Goal: Participate in discussion: Engage in conversation with other users on a specific topic

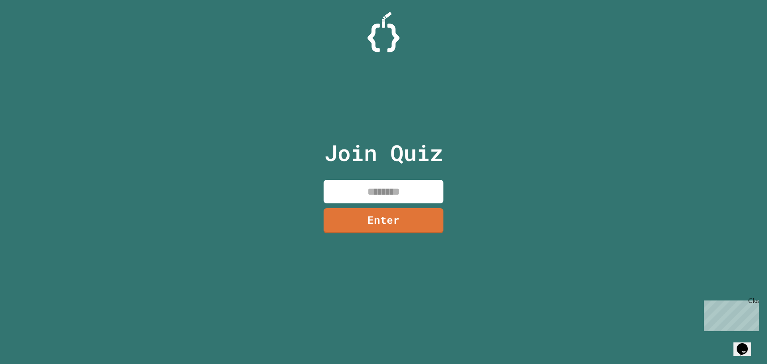
click at [373, 188] on input at bounding box center [384, 192] width 120 height 24
type input "********"
click at [411, 225] on link "Enter" at bounding box center [383, 220] width 121 height 26
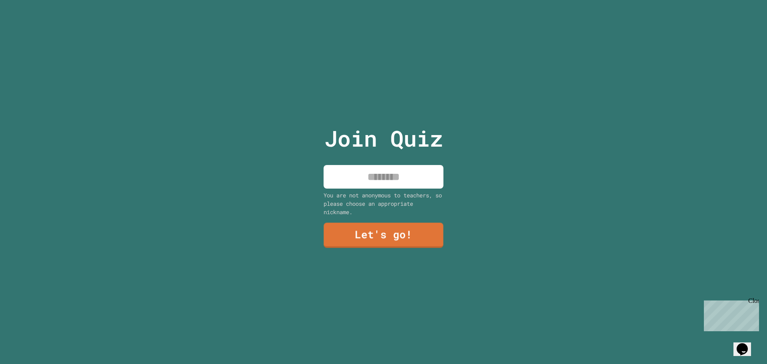
click at [390, 179] on input at bounding box center [384, 177] width 120 height 24
type input "*******"
click at [390, 226] on link "Let's go!" at bounding box center [383, 234] width 118 height 26
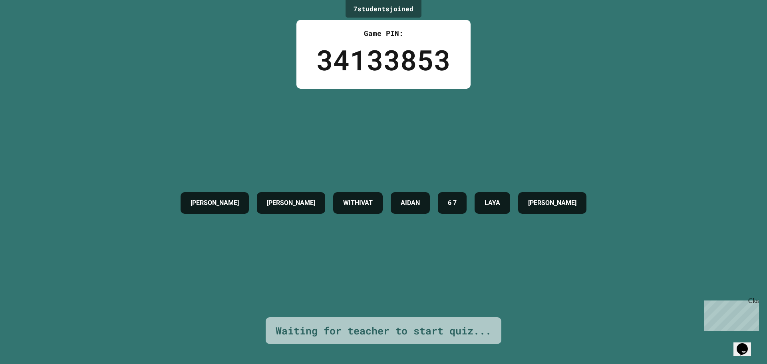
click at [752, 300] on div "Close" at bounding box center [753, 302] width 10 height 10
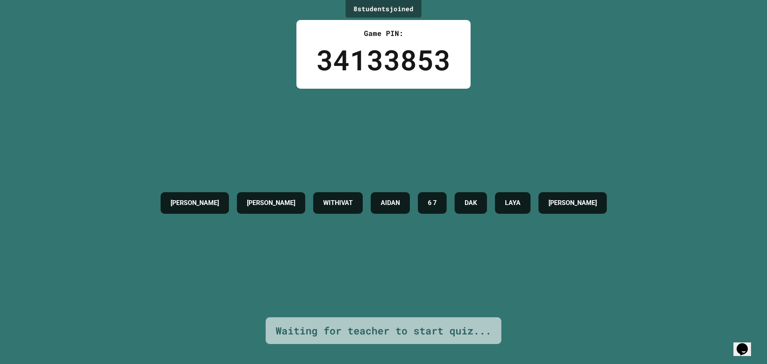
click at [383, 147] on div "[PERSON_NAME] S WITHIVAT AIDAN 6 7 DAK [PERSON_NAME]" at bounding box center [384, 203] width 454 height 229
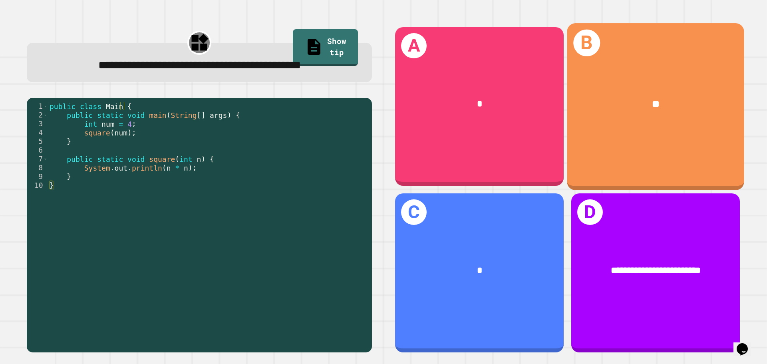
click at [596, 143] on div "B **" at bounding box center [655, 106] width 177 height 167
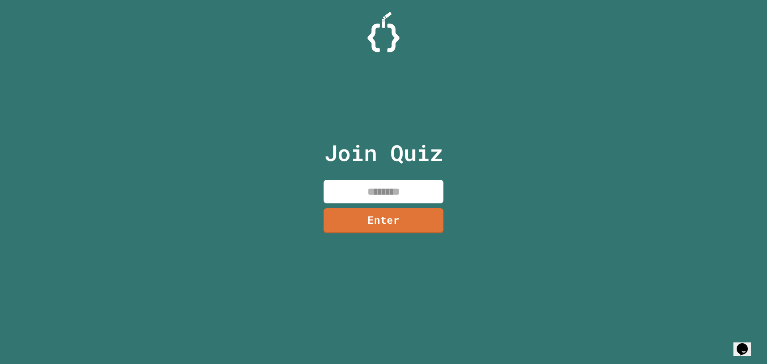
click at [409, 180] on div "Join Quiz Enter" at bounding box center [383, 182] width 135 height 324
click at [411, 182] on input at bounding box center [384, 192] width 120 height 24
type input "********"
click at [426, 209] on link "Enter" at bounding box center [383, 220] width 118 height 26
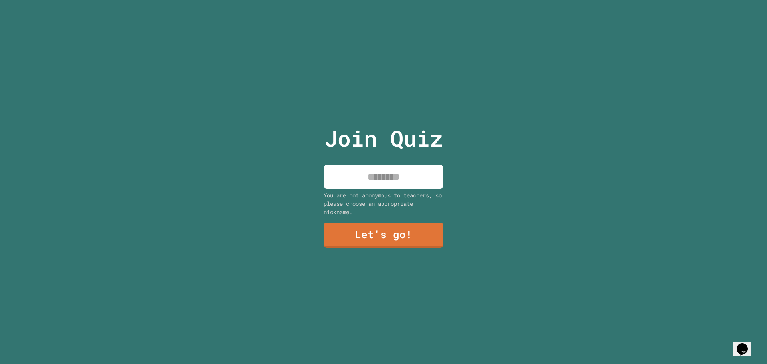
click at [420, 195] on div "You are not anonymous to teachers, so please choose an appropriate nickname." at bounding box center [384, 203] width 120 height 25
click at [388, 175] on input at bounding box center [384, 177] width 120 height 24
type input "*******"
click at [418, 235] on link "Let's go!" at bounding box center [384, 234] width 114 height 26
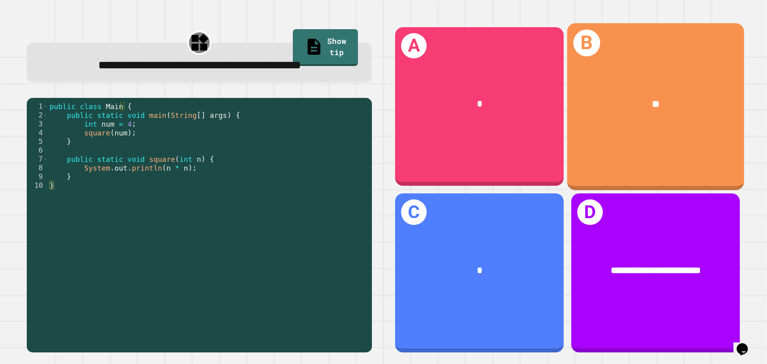
click at [711, 133] on div "B **" at bounding box center [655, 106] width 177 height 167
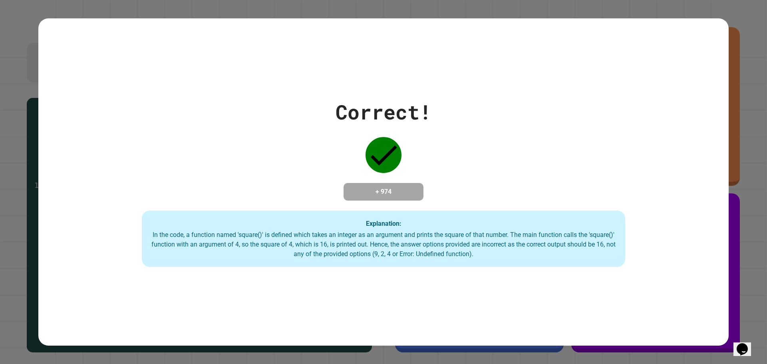
click at [508, 97] on div "Correct! + 974 Explanation: In the code, a function named 'square()' is defined…" at bounding box center [383, 182] width 691 height 170
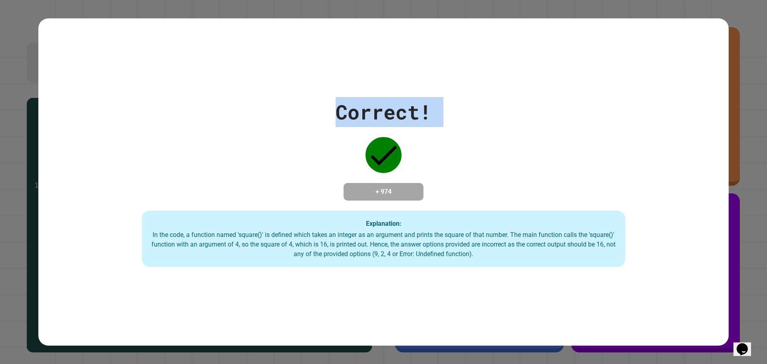
click at [508, 97] on div "Correct! + 974 Explanation: In the code, a function named 'square()' is defined…" at bounding box center [383, 182] width 691 height 170
click at [508, 98] on div "Correct! + 974 Explanation: In the code, a function named 'square()' is defined…" at bounding box center [383, 182] width 691 height 170
click at [510, 98] on div "Correct! + 974 Explanation: In the code, a function named 'square()' is defined…" at bounding box center [383, 182] width 691 height 170
click at [392, 97] on div "Correct!" at bounding box center [384, 112] width 96 height 30
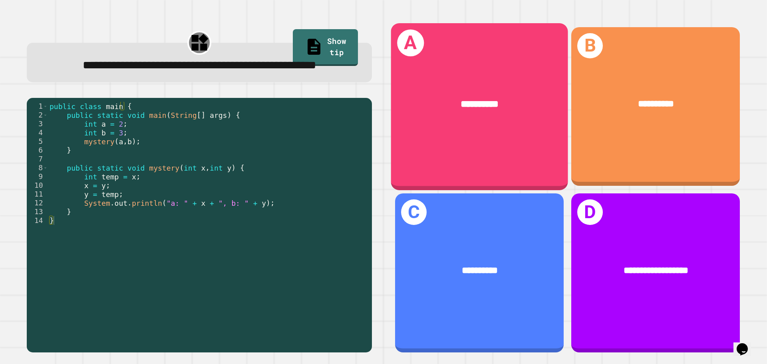
click at [498, 125] on div "**********" at bounding box center [479, 105] width 177 height 54
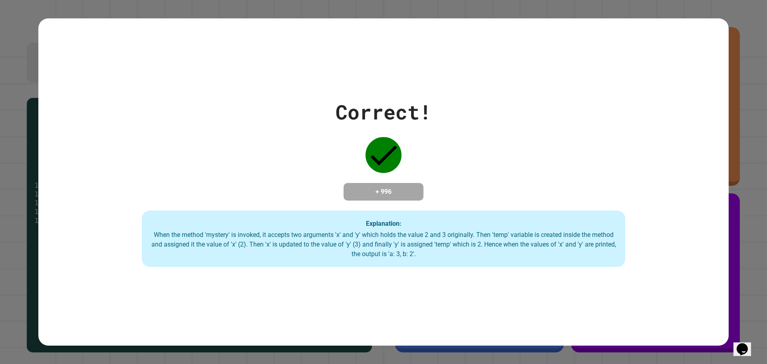
click at [743, 118] on div "Correct! + 996 Explanation: When the method 'mystery' is invoked, it accepts tw…" at bounding box center [383, 182] width 767 height 364
drag, startPoint x: 307, startPoint y: 183, endPoint x: 316, endPoint y: 181, distance: 9.7
click at [314, 182] on div "Correct! + 996 Explanation: When the method 'mystery' is invoked, it accepts tw…" at bounding box center [383, 182] width 691 height 170
click at [382, 196] on h4 "+ 996" at bounding box center [384, 192] width 64 height 10
click at [37, 234] on div "Correct! + 996 Explanation: When the method 'mystery' is invoked, it accepts tw…" at bounding box center [383, 182] width 767 height 364
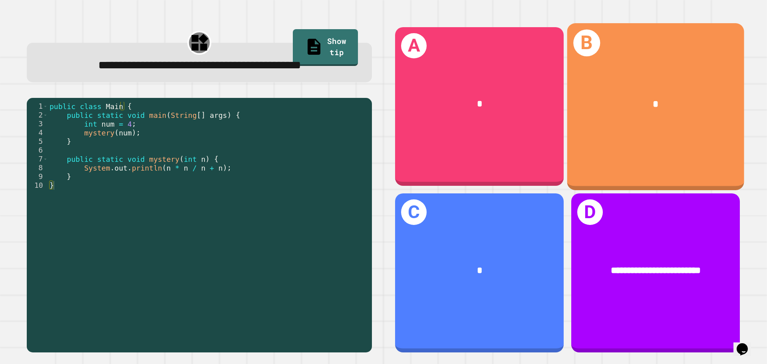
click at [680, 109] on div "*" at bounding box center [655, 105] width 177 height 54
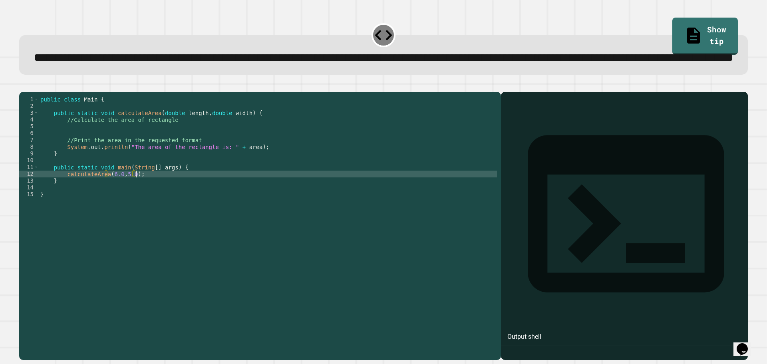
click at [135, 207] on div "public class Main { public static void calculateArea ( double length , double w…" at bounding box center [268, 208] width 458 height 224
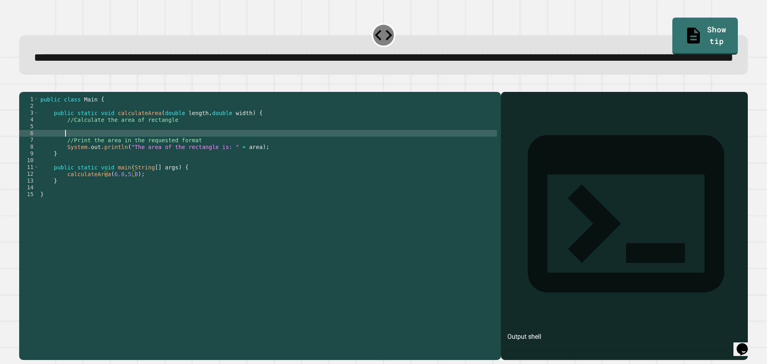
click at [159, 166] on div "public class Main { public static void calculateArea ( double length , double w…" at bounding box center [268, 208] width 458 height 224
click at [158, 155] on div "public class Main { public static void calculateArea ( double length , double w…" at bounding box center [268, 208] width 458 height 224
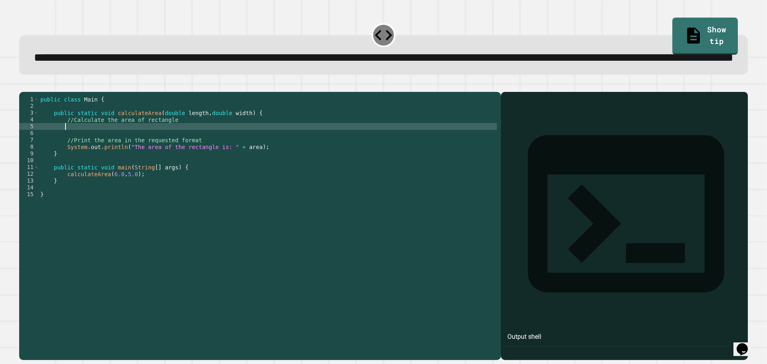
click at [161, 164] on div "public class Main { public static void calculateArea ( double length , double w…" at bounding box center [268, 208] width 458 height 224
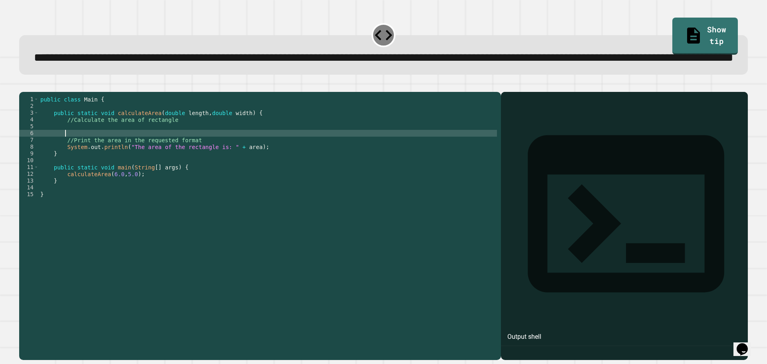
click at [158, 155] on div "public class Main { public static void calculateArea ( double length , double w…" at bounding box center [268, 208] width 458 height 224
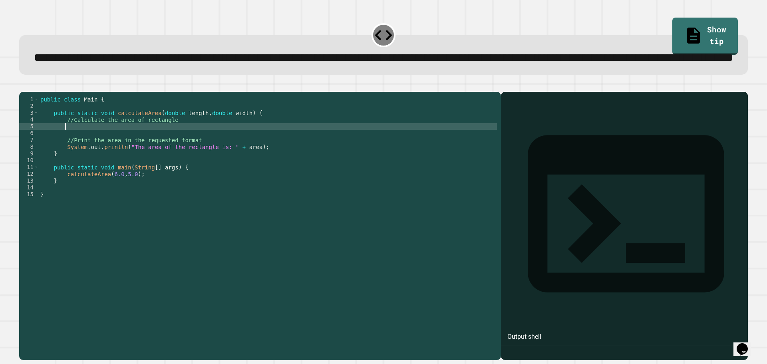
type textarea "*"
click at [23, 86] on icon "button" at bounding box center [23, 86] width 0 height 0
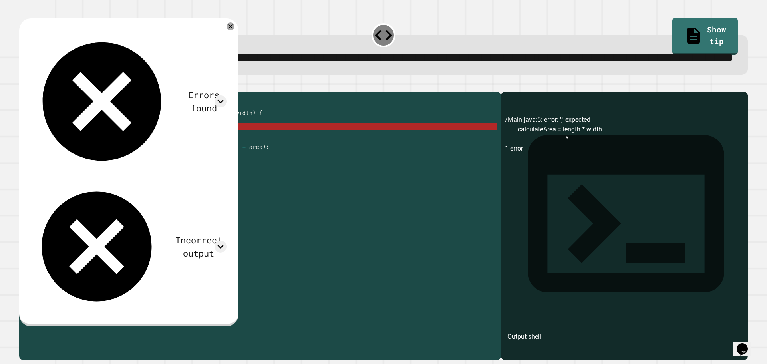
click at [235, 30] on icon at bounding box center [231, 26] width 8 height 8
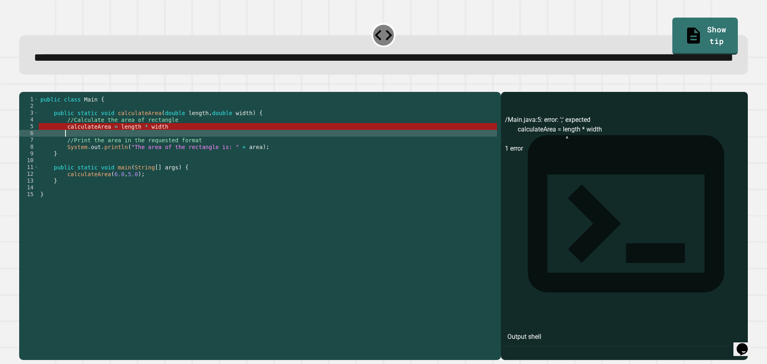
click at [186, 164] on div "public class Main { public static void calculateArea ( double length , double w…" at bounding box center [268, 208] width 458 height 224
click at [180, 157] on div "public class Main { public static void calculateArea ( double length , double w…" at bounding box center [268, 208] width 458 height 224
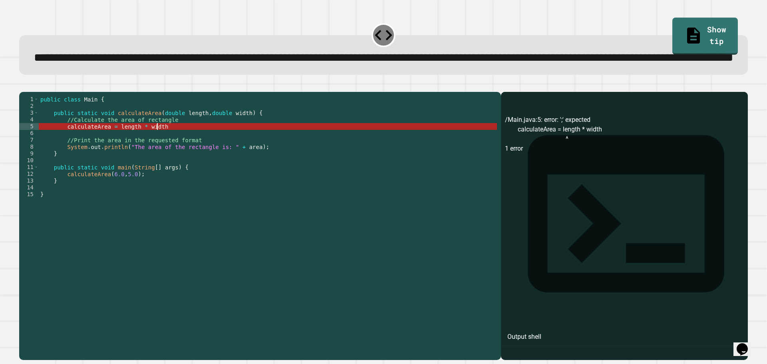
scroll to position [0, 8]
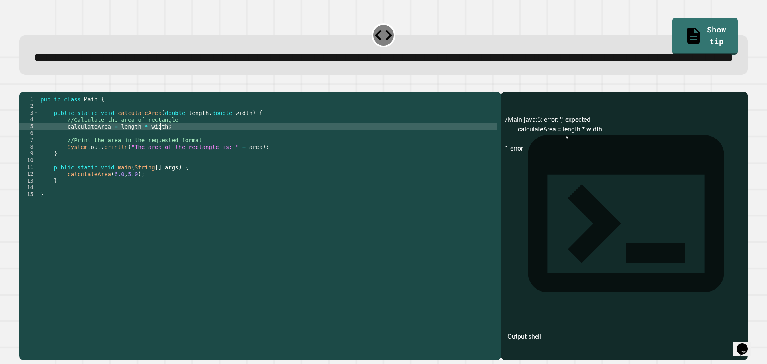
click at [23, 86] on button "button" at bounding box center [23, 86] width 0 height 0
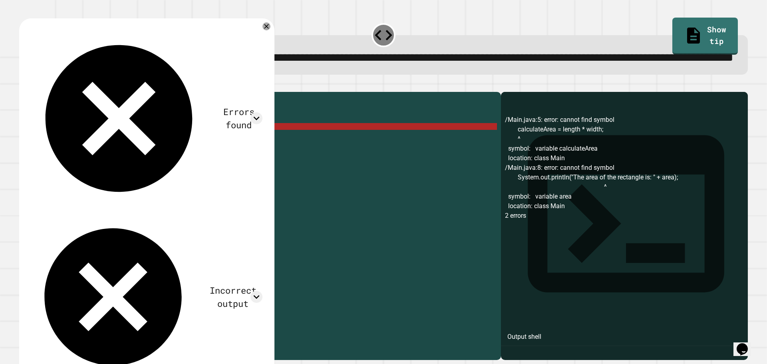
click at [102, 156] on div "public class Main { public static void calculateArea ( double length , double w…" at bounding box center [268, 208] width 458 height 224
click at [107, 157] on div "public class Main { public static void calculateArea ( double length , double w…" at bounding box center [268, 208] width 458 height 224
click at [106, 158] on div "public class Main { public static void calculateArea ( double length , double w…" at bounding box center [268, 208] width 458 height 224
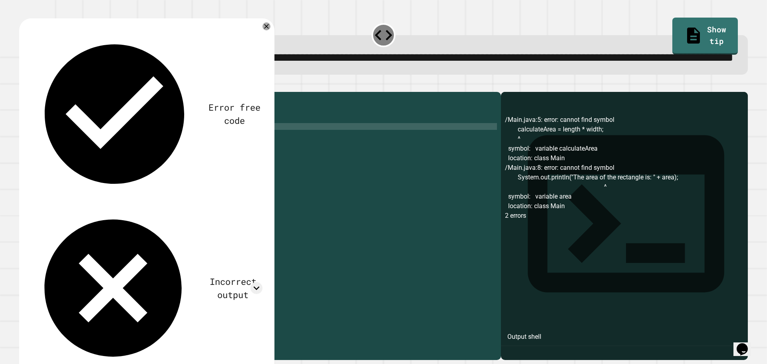
scroll to position [0, 2]
click at [146, 163] on div "public class Main { public static void calculateArea ( double length , double w…" at bounding box center [268, 208] width 458 height 224
click at [147, 159] on div "public class Main { public static void calculateArea ( double length , double w…" at bounding box center [268, 208] width 458 height 224
click at [61, 157] on div "public class Main { public static void calculateArea ( double length , double w…" at bounding box center [268, 208] width 458 height 224
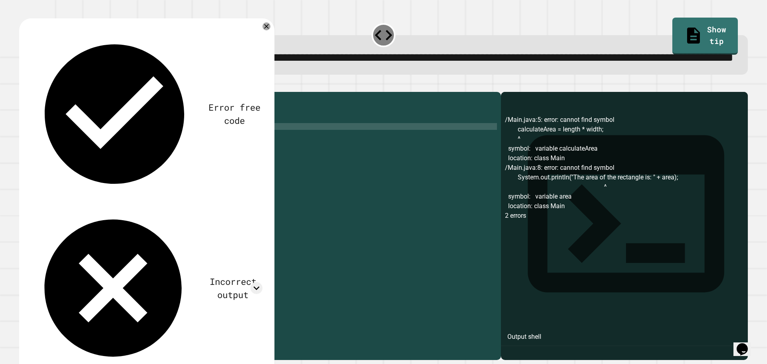
scroll to position [0, 3]
click at [135, 182] on div "public class Main { public static void calculateArea ( double length , double w…" at bounding box center [268, 208] width 458 height 224
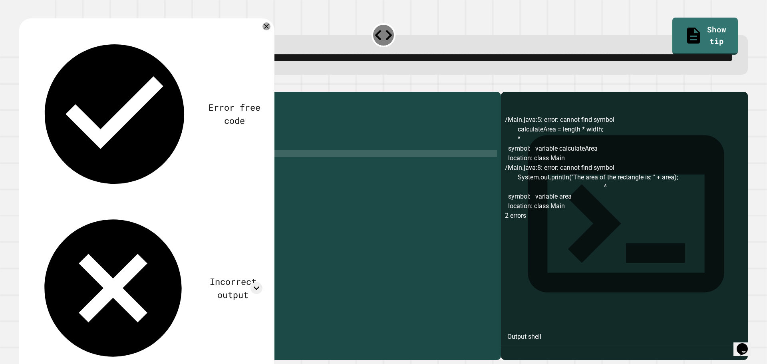
scroll to position [0, 1]
click at [286, 175] on div "public class Main { public static void calculateArea ( double length , double w…" at bounding box center [268, 208] width 458 height 224
click at [244, 177] on div "public class Main { public static void calculateArea ( double length , double w…" at bounding box center [268, 208] width 458 height 224
click at [68, 158] on div "public class Main { public static void calculateArea ( double length , double w…" at bounding box center [268, 208] width 458 height 224
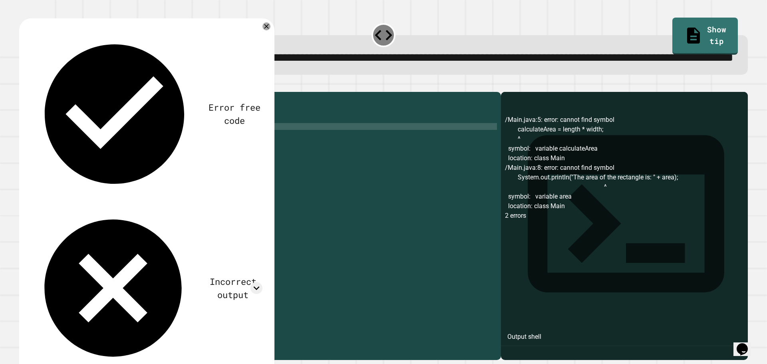
scroll to position [0, 2]
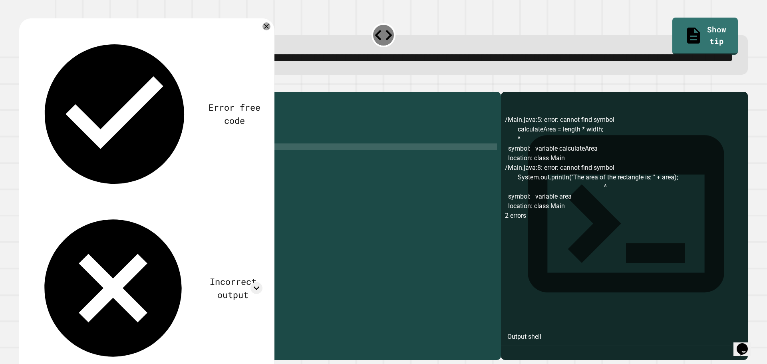
click at [251, 175] on div "public class Main { public static void calculateArea ( double length , double w…" at bounding box center [268, 208] width 458 height 224
click at [23, 86] on icon "button" at bounding box center [23, 86] width 0 height 0
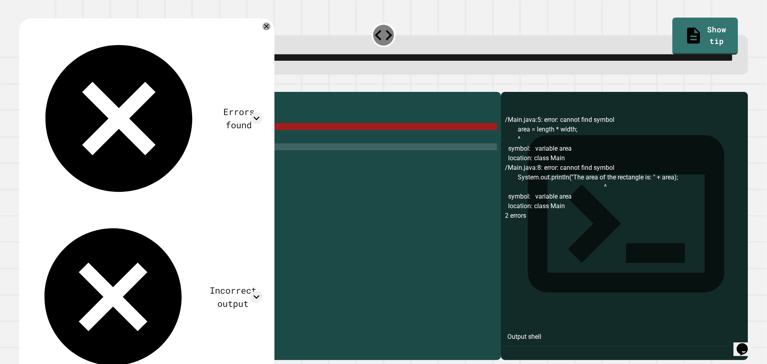
click at [64, 155] on div "public class Main { public static void calculateArea ( double length , double w…" at bounding box center [268, 208] width 458 height 224
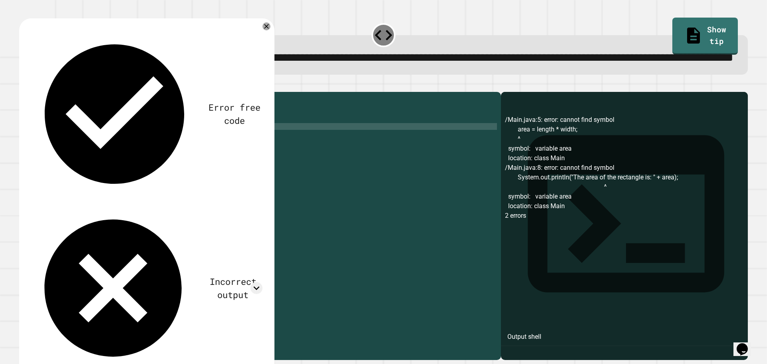
scroll to position [0, 3]
type textarea "**********"
click at [40, 92] on div at bounding box center [383, 87] width 729 height 10
click at [31, 93] on icon "button" at bounding box center [28, 91] width 4 height 6
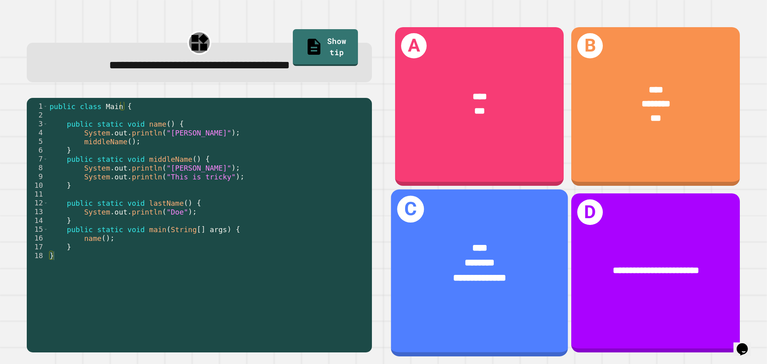
click at [512, 222] on div "**********" at bounding box center [479, 271] width 177 height 98
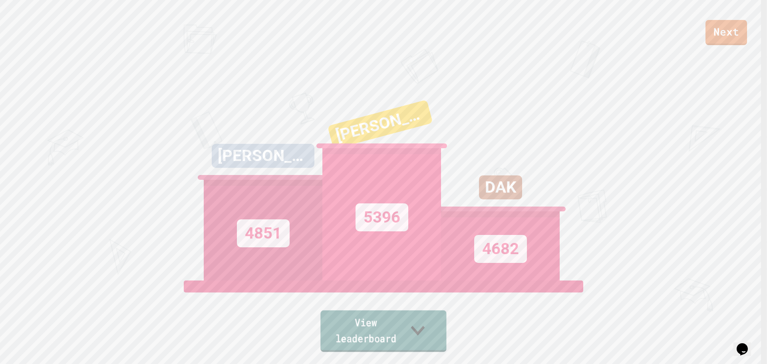
drag, startPoint x: 338, startPoint y: 342, endPoint x: 330, endPoint y: 317, distance: 26.3
click at [335, 332] on link "View leaderboard" at bounding box center [383, 332] width 126 height 42
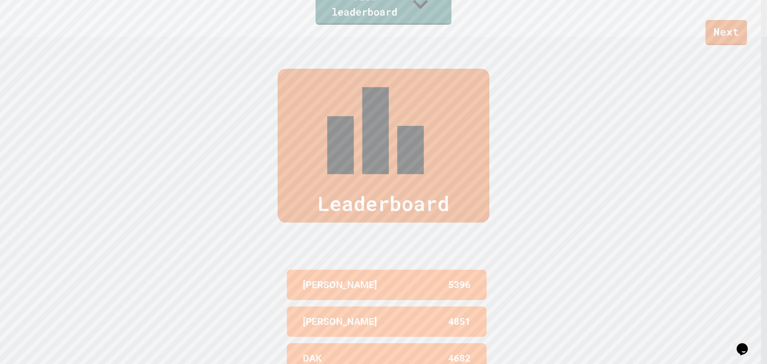
scroll to position [207, 0]
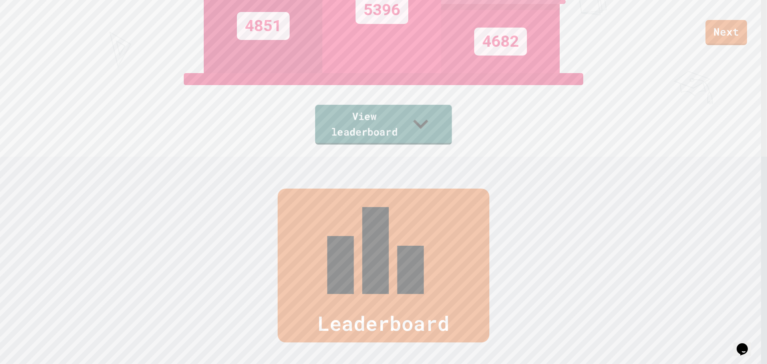
click at [388, 119] on link "View leaderboard" at bounding box center [383, 125] width 137 height 40
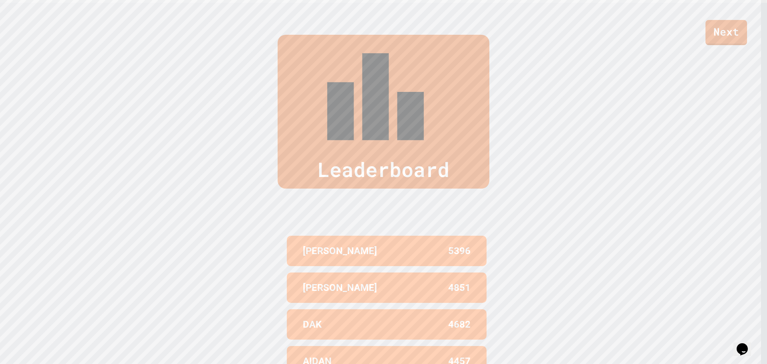
scroll to position [367, 0]
